Goal: Information Seeking & Learning: Learn about a topic

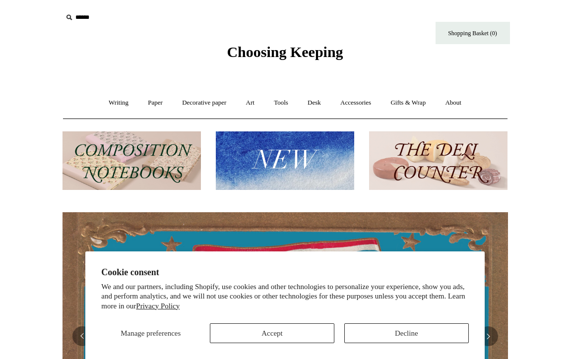
click at [310, 327] on button "Accept" at bounding box center [272, 334] width 125 height 20
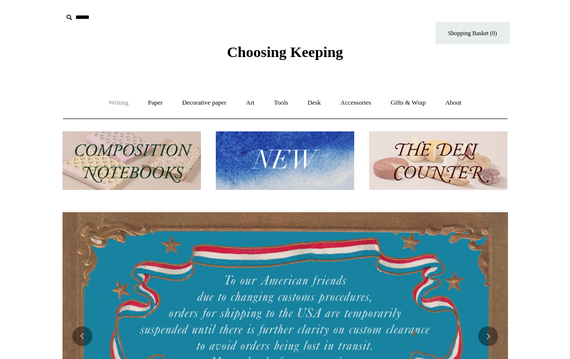
click at [114, 104] on link "Writing +" at bounding box center [119, 103] width 38 height 26
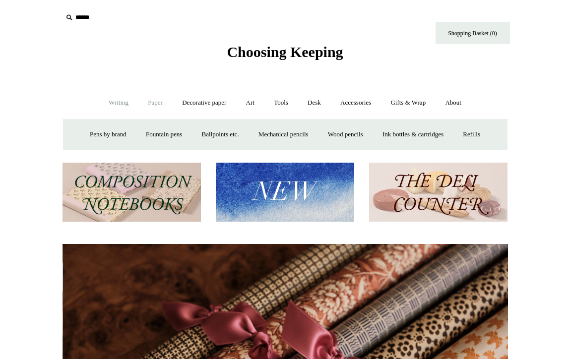
scroll to position [0, 891]
click at [149, 104] on link "Paper +" at bounding box center [155, 103] width 33 height 26
click at [140, 133] on link "Notebooks +" at bounding box center [147, 135] width 46 height 26
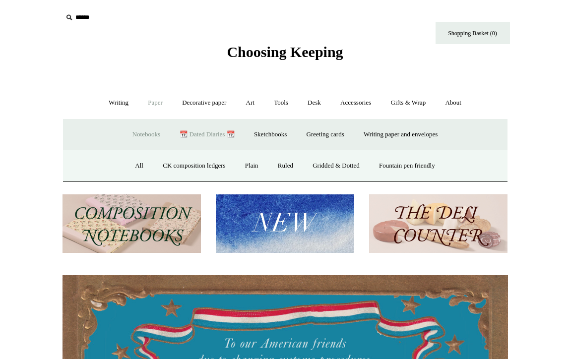
scroll to position [0, 0]
click at [192, 135] on link "📆 Dated Diaries 📆" at bounding box center [207, 135] width 72 height 26
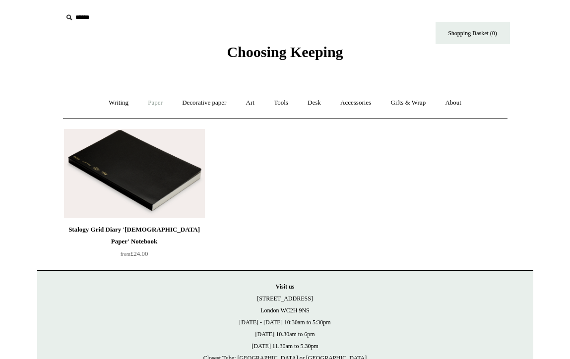
click at [159, 100] on link "Paper +" at bounding box center [155, 103] width 33 height 26
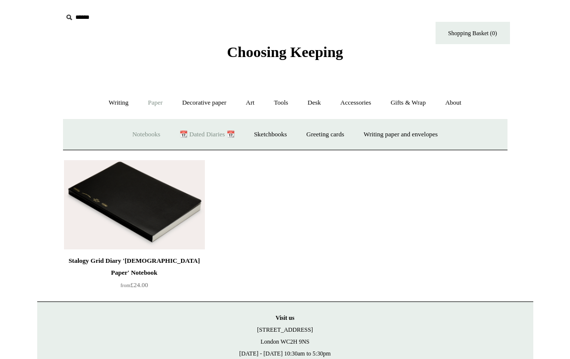
click at [144, 133] on link "Notebooks +" at bounding box center [147, 135] width 46 height 26
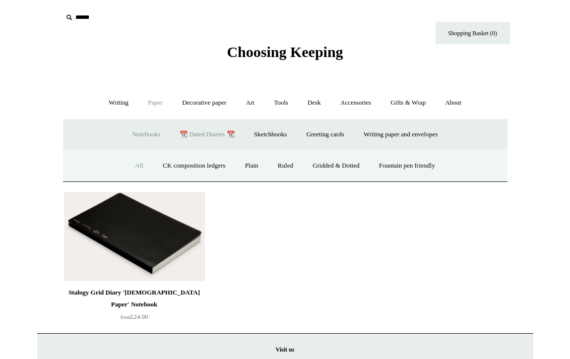
click at [132, 165] on link "All" at bounding box center [139, 166] width 26 height 26
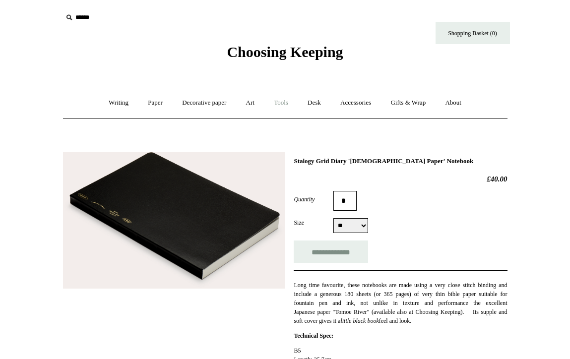
click at [281, 100] on link "Tools +" at bounding box center [281, 103] width 32 height 26
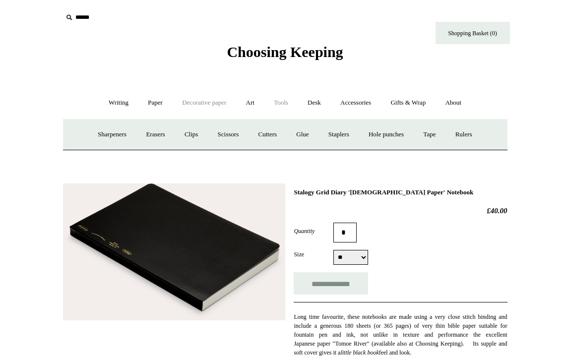
click at [214, 103] on link "Decorative paper +" at bounding box center [204, 103] width 62 height 26
click at [156, 102] on link "Paper +" at bounding box center [155, 103] width 33 height 26
click at [317, 101] on link "Desk +" at bounding box center [314, 103] width 31 height 26
click at [355, 102] on link "Accessories +" at bounding box center [356, 103] width 49 height 26
click at [321, 103] on link "Desk +" at bounding box center [314, 103] width 31 height 26
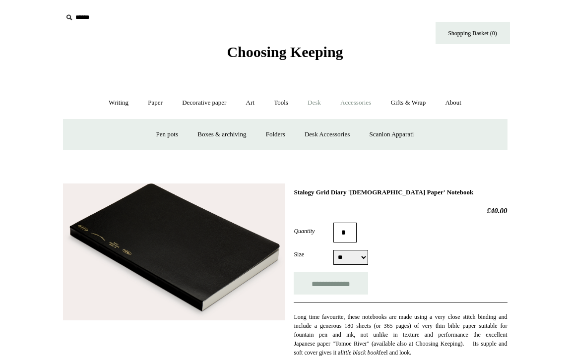
click at [361, 102] on link "Accessories +" at bounding box center [356, 103] width 49 height 26
click at [402, 104] on link "Gifts & Wrap +" at bounding box center [408, 103] width 53 height 26
click at [449, 193] on h1 "Stalogy Grid Diary 'Bible Paper' Notebook" at bounding box center [400, 193] width 213 height 8
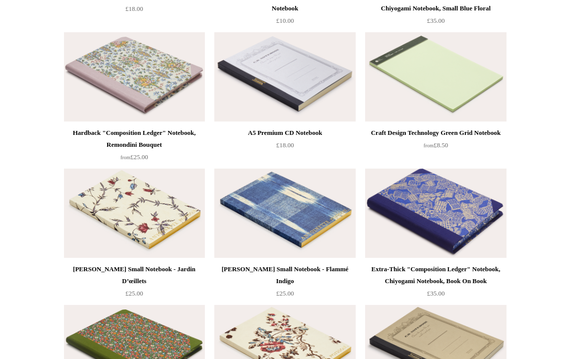
scroll to position [4059, 0]
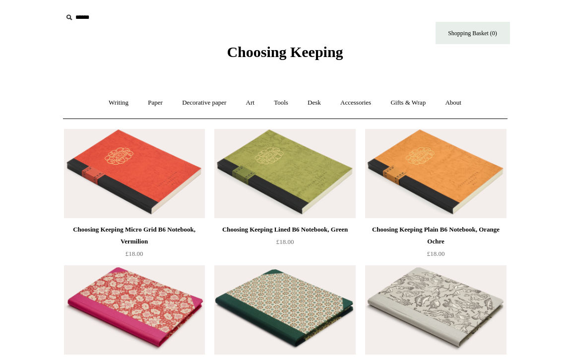
scroll to position [0, 0]
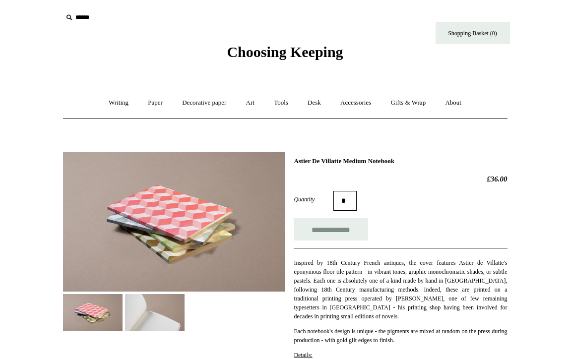
click at [150, 299] on img at bounding box center [155, 312] width 60 height 37
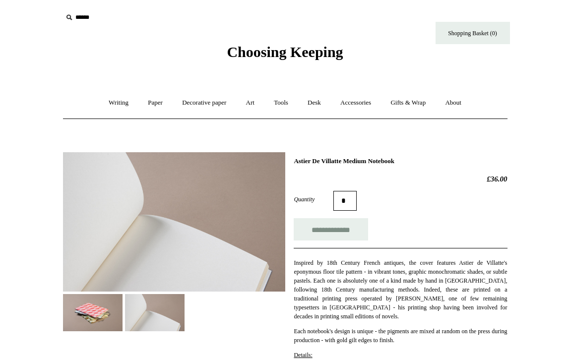
click at [94, 319] on img at bounding box center [93, 312] width 60 height 37
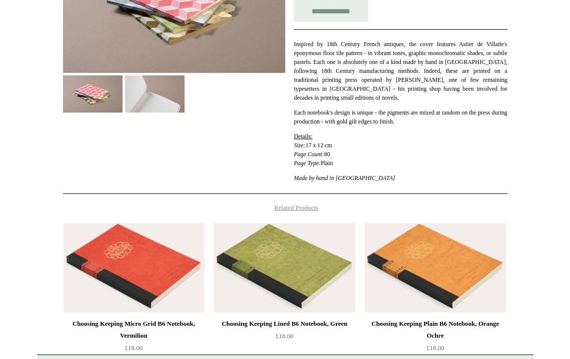
scroll to position [225, 0]
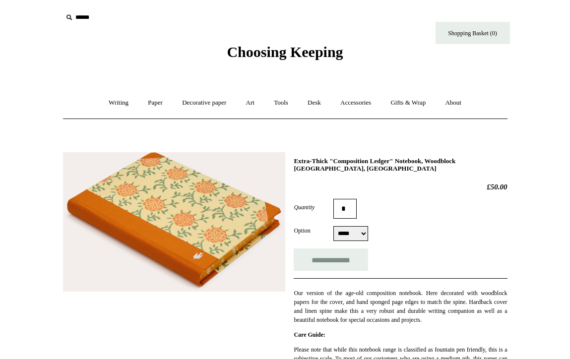
select select "*****"
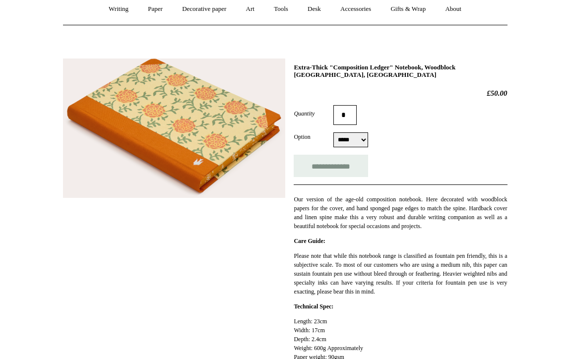
scroll to position [95, 0]
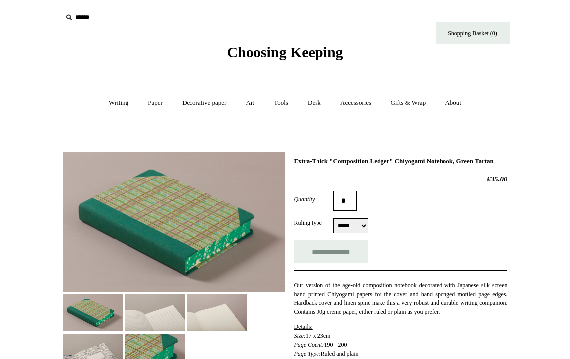
select select "*****"
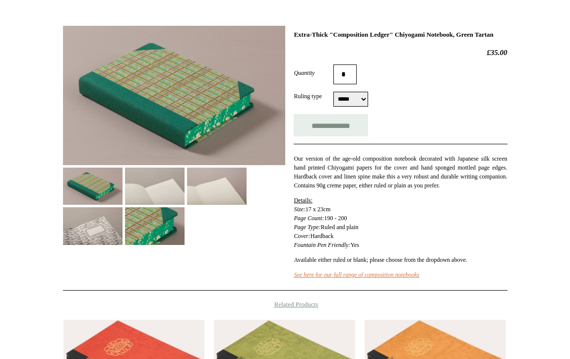
scroll to position [128, 0]
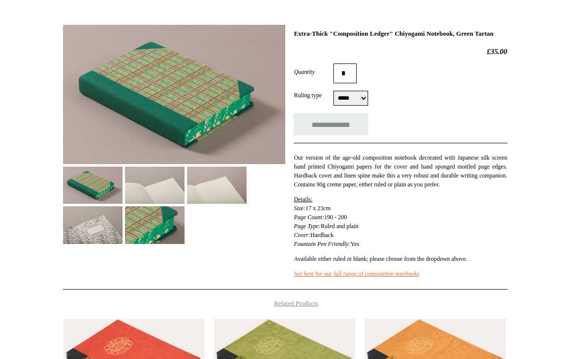
click at [241, 189] on img at bounding box center [217, 185] width 60 height 37
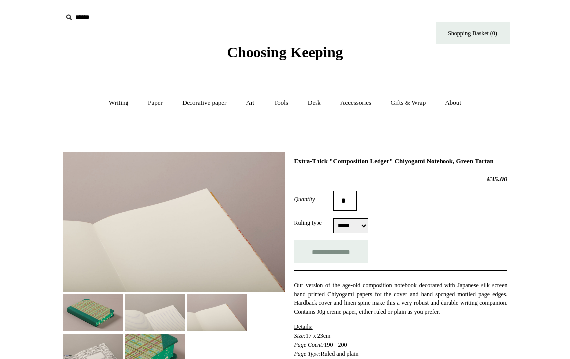
scroll to position [0, 0]
